Goal: Obtain resource: Download file/media

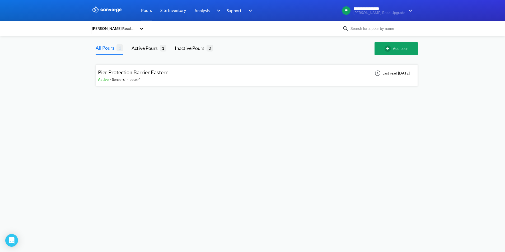
click at [129, 72] on span "Pier Protection Barrier Eastern" at bounding box center [133, 72] width 71 height 6
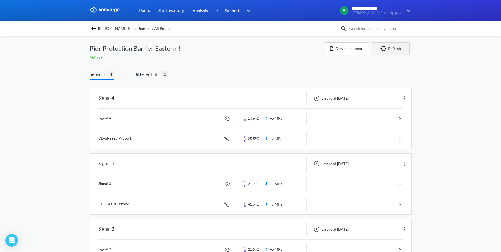
click at [397, 48] on button "Refresh" at bounding box center [391, 48] width 38 height 13
click at [407, 52] on button "Refresh" at bounding box center [391, 48] width 38 height 13
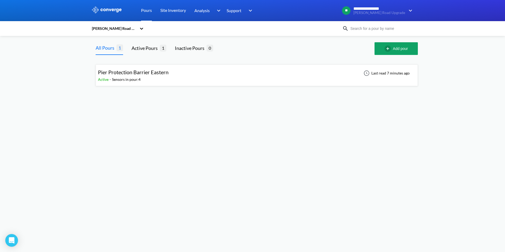
click at [170, 78] on div "Active - Sensors in pour: 4" at bounding box center [134, 80] width 73 height 6
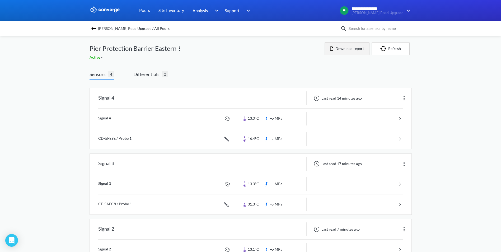
click at [352, 47] on button "Download report" at bounding box center [347, 48] width 45 height 13
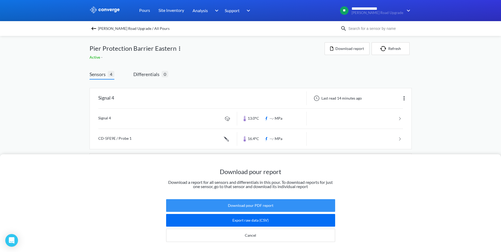
click at [267, 201] on button "Download pour PDF report" at bounding box center [250, 205] width 169 height 13
